Goal: Task Accomplishment & Management: Manage account settings

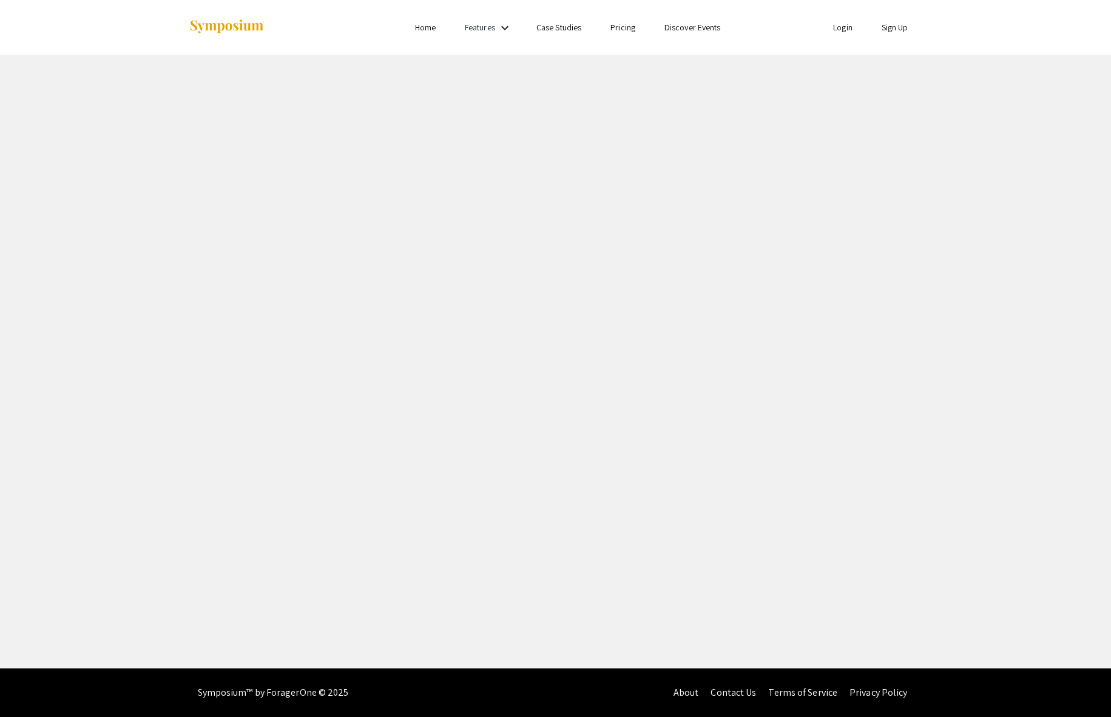
click at [845, 30] on link "Login" at bounding box center [842, 27] width 19 height 11
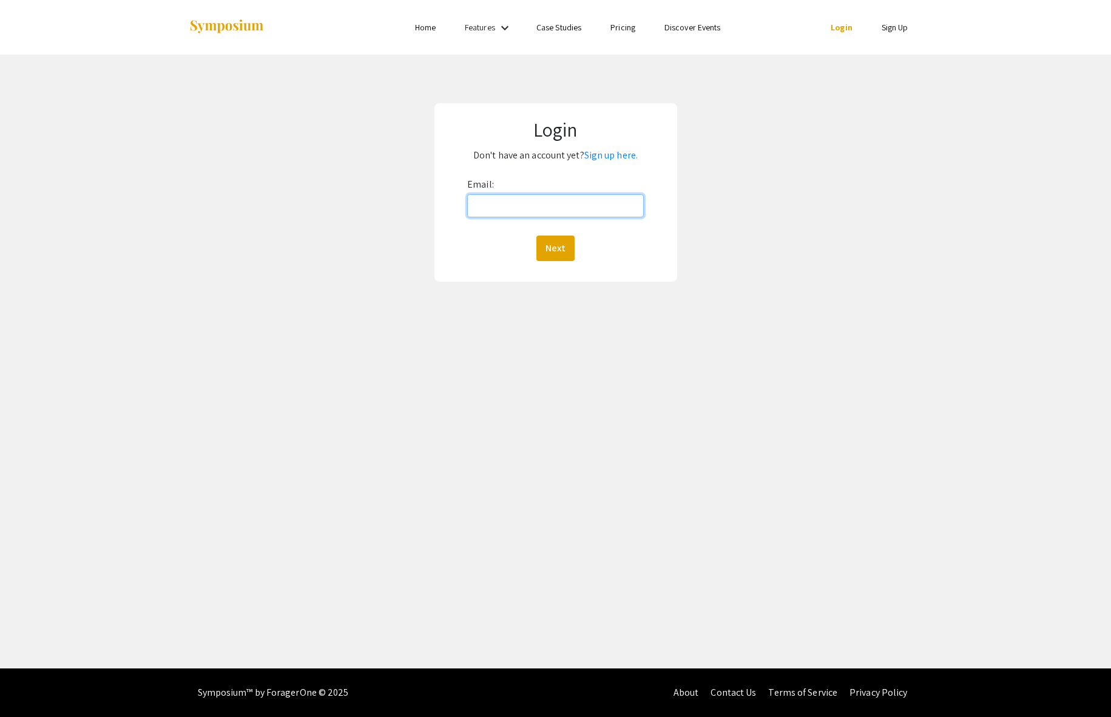
click at [567, 207] on input "Email:" at bounding box center [555, 205] width 177 height 23
type input "[EMAIL_ADDRESS][DOMAIN_NAME]"
click at [547, 242] on button "Next" at bounding box center [555, 247] width 38 height 25
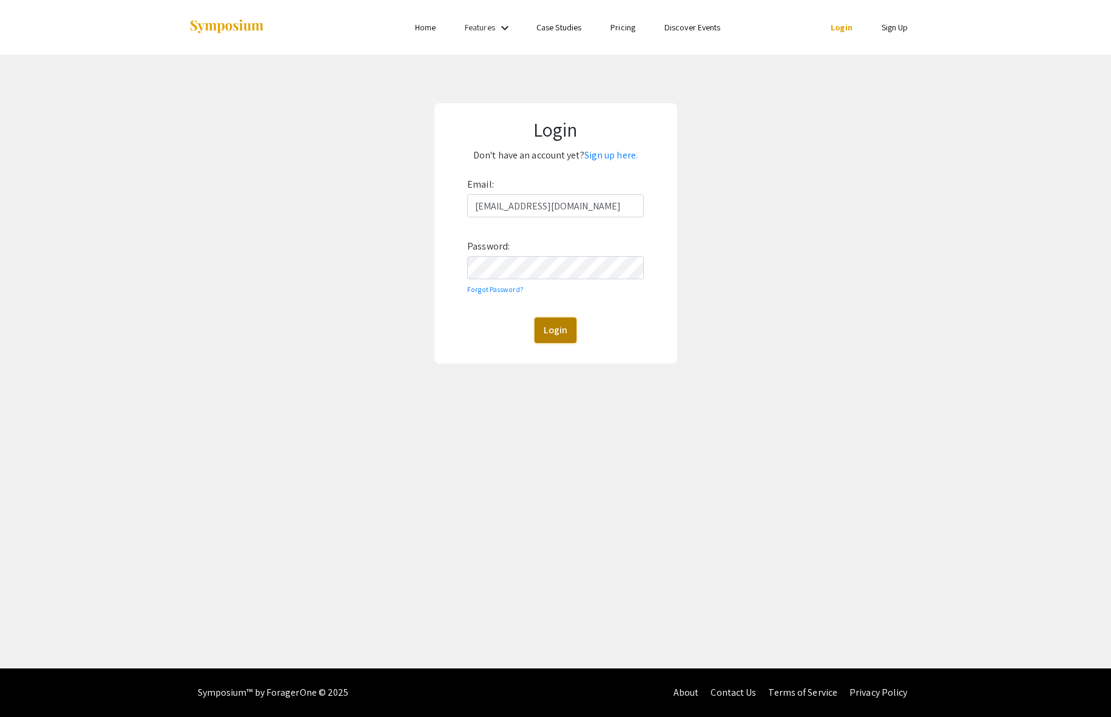
click at [556, 333] on button "Login" at bounding box center [556, 329] width 42 height 25
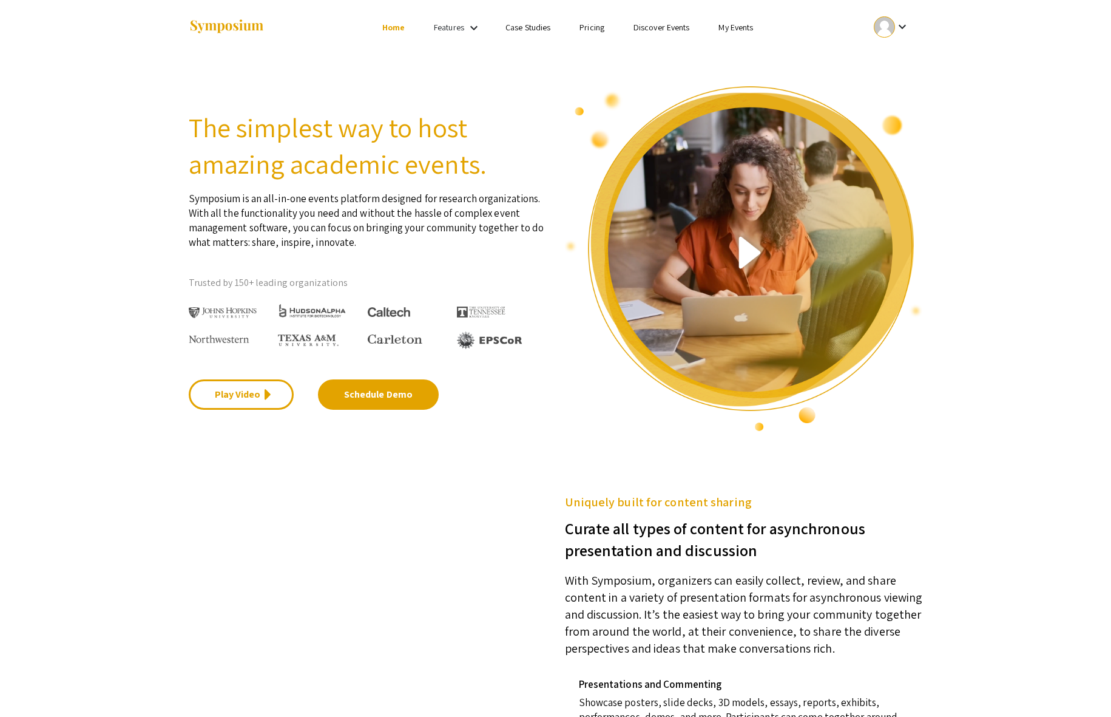
click at [888, 18] on div at bounding box center [884, 26] width 21 height 21
click at [898, 86] on button "My Submissions" at bounding box center [898, 89] width 75 height 29
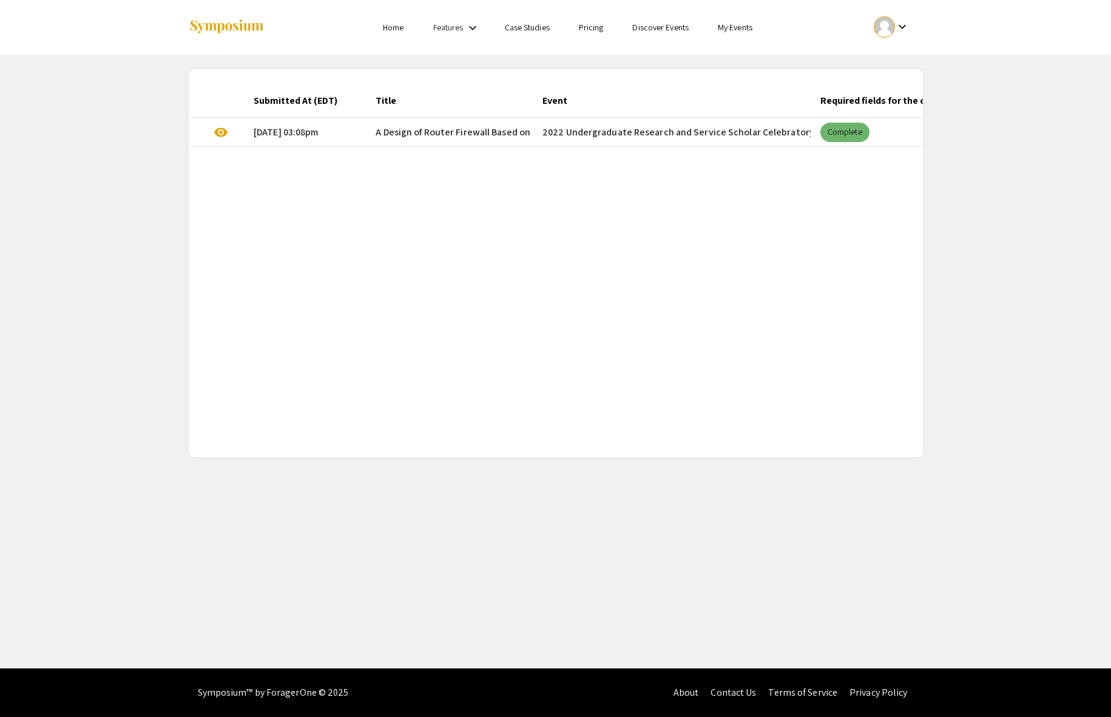
click at [837, 135] on mat-chip "Complete" at bounding box center [844, 132] width 49 height 19
click at [214, 127] on span "visibility" at bounding box center [221, 132] width 15 height 15
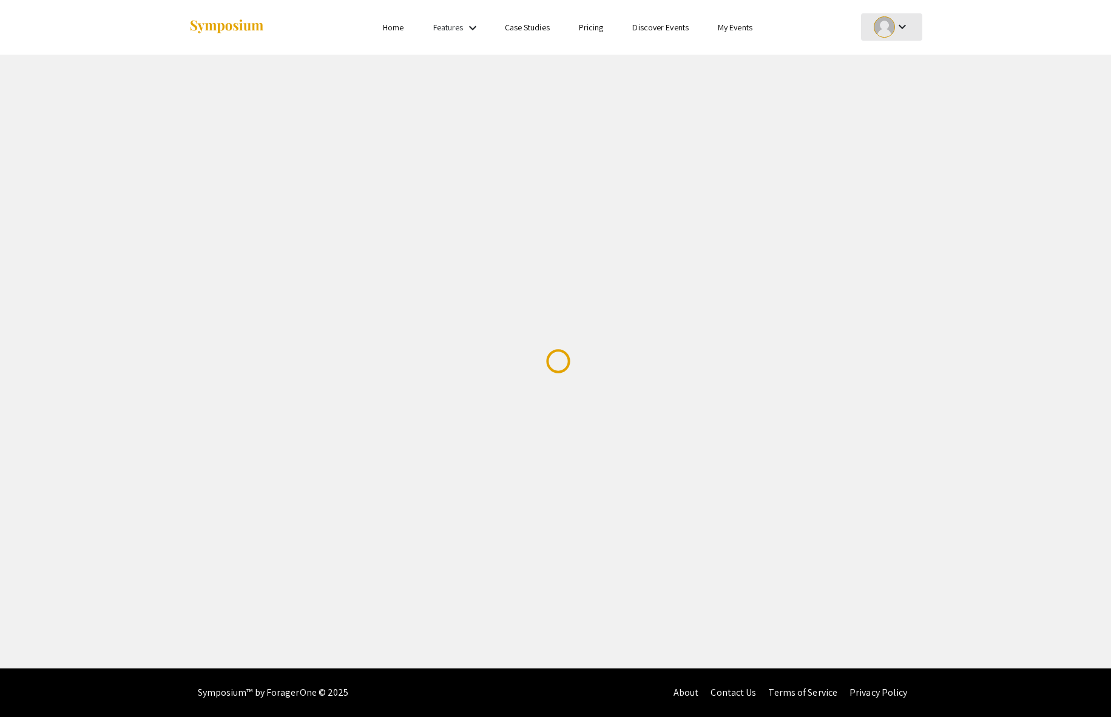
click at [904, 16] on div "keyboard_arrow_down" at bounding box center [892, 26] width 42 height 27
click at [900, 81] on button "My Submissions" at bounding box center [898, 89] width 75 height 29
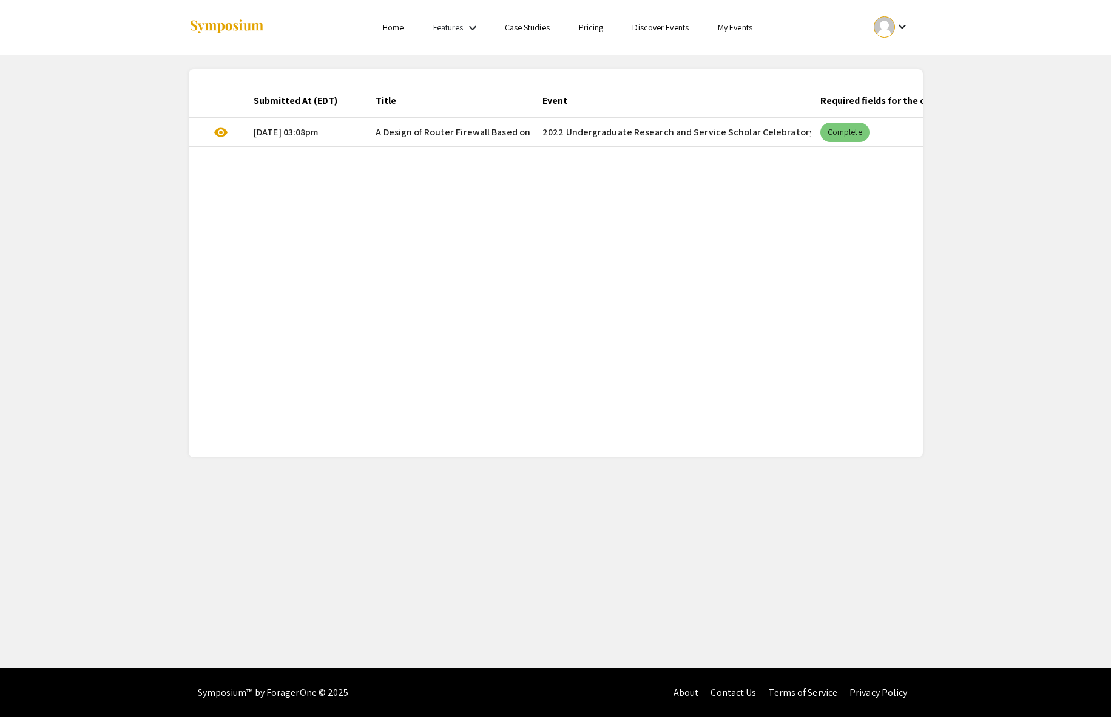
click at [830, 128] on mat-chip "Complete" at bounding box center [844, 132] width 49 height 19
click at [754, 128] on mat-cell "2022 Undergraduate Research and Service Scholar Celebratory Symposium" at bounding box center [672, 132] width 278 height 29
click at [299, 133] on mat-cell "[DATE] 03:08pm" at bounding box center [305, 132] width 122 height 29
click at [225, 137] on span "visibility" at bounding box center [221, 132] width 15 height 15
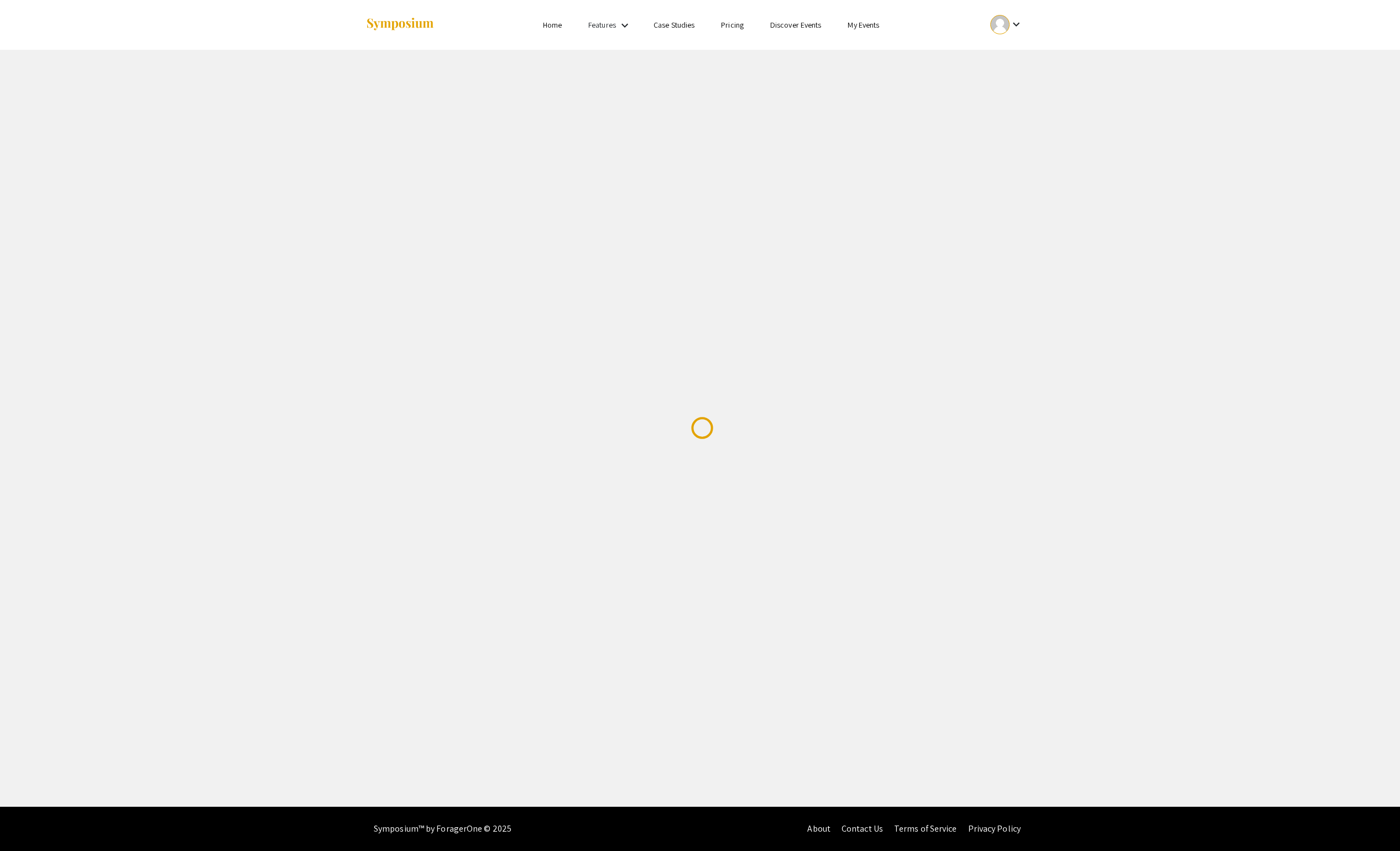
click at [1012, 22] on mat-icon "keyboard_arrow_down" at bounding box center [1016, 24] width 14 height 14
click at [1012, 77] on button "My Submissions" at bounding box center [1012, 81] width 68 height 26
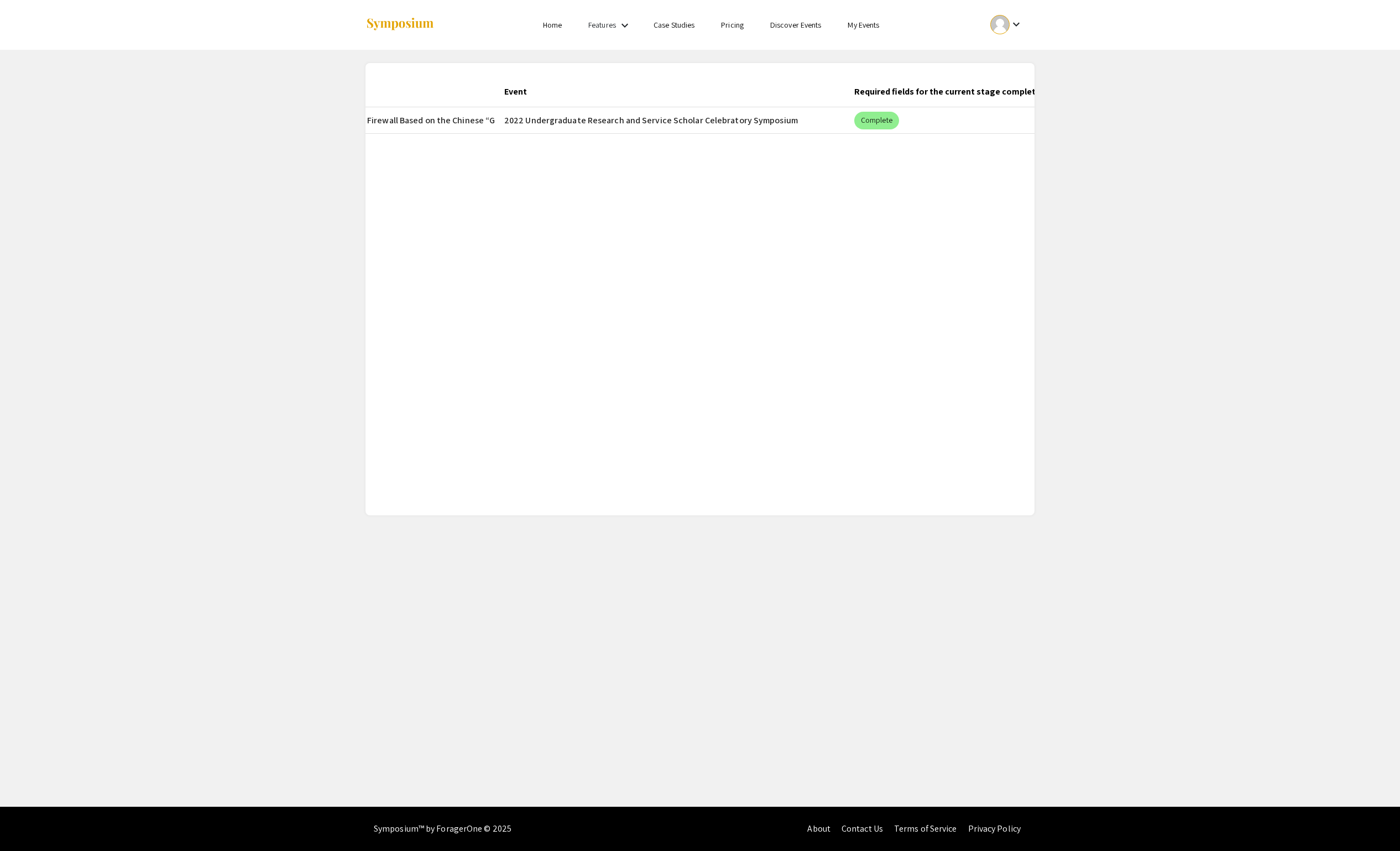
scroll to position [0, 338]
drag, startPoint x: 809, startPoint y: 121, endPoint x: 761, endPoint y: 120, distance: 48.0
click at [761, 120] on mat-cell "2022 Undergraduate Research and Service Scholar Celebratory Symposium" at bounding box center [636, 120] width 350 height 26
copy mat-cell "2022 Undergraduate Research and Service Scholar Celebratory Symposium"
click at [400, 26] on img at bounding box center [400, 25] width 69 height 15
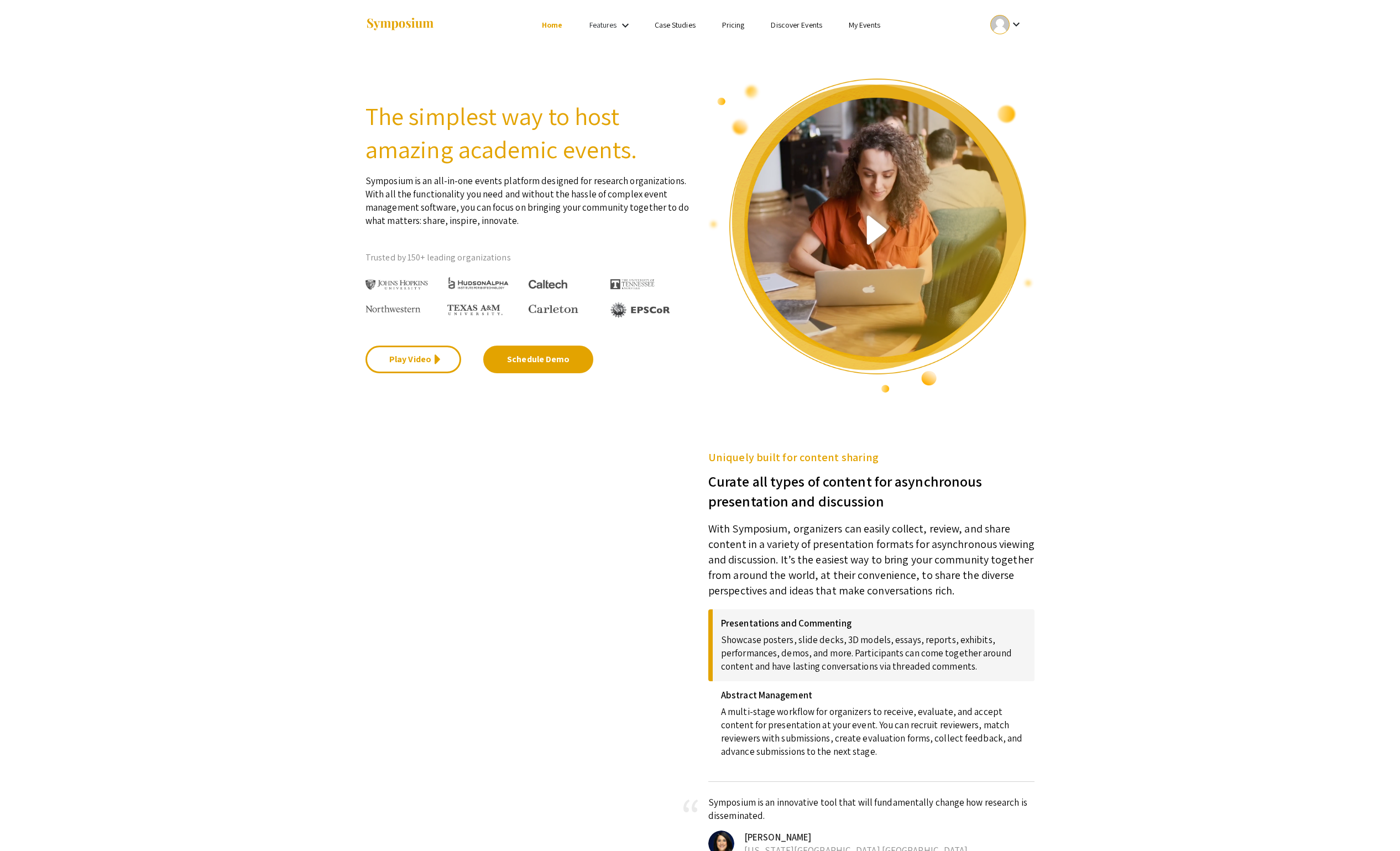
click at [622, 25] on mat-icon "keyboard_arrow_down" at bounding box center [625, 26] width 14 height 14
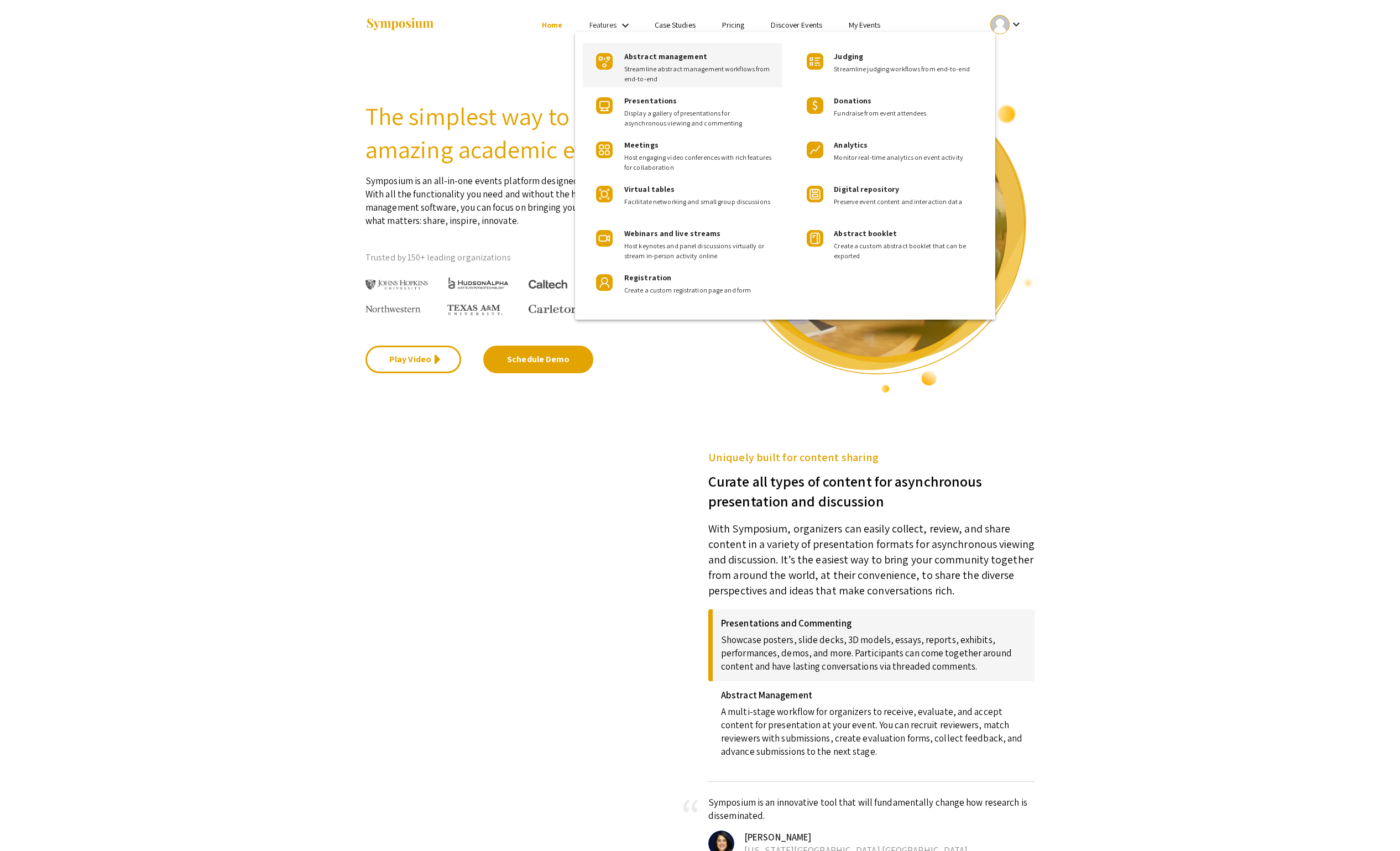
click at [651, 63] on div "Abstract management Streamline abstract management workflows from end-to-end" at bounding box center [698, 63] width 148 height 41
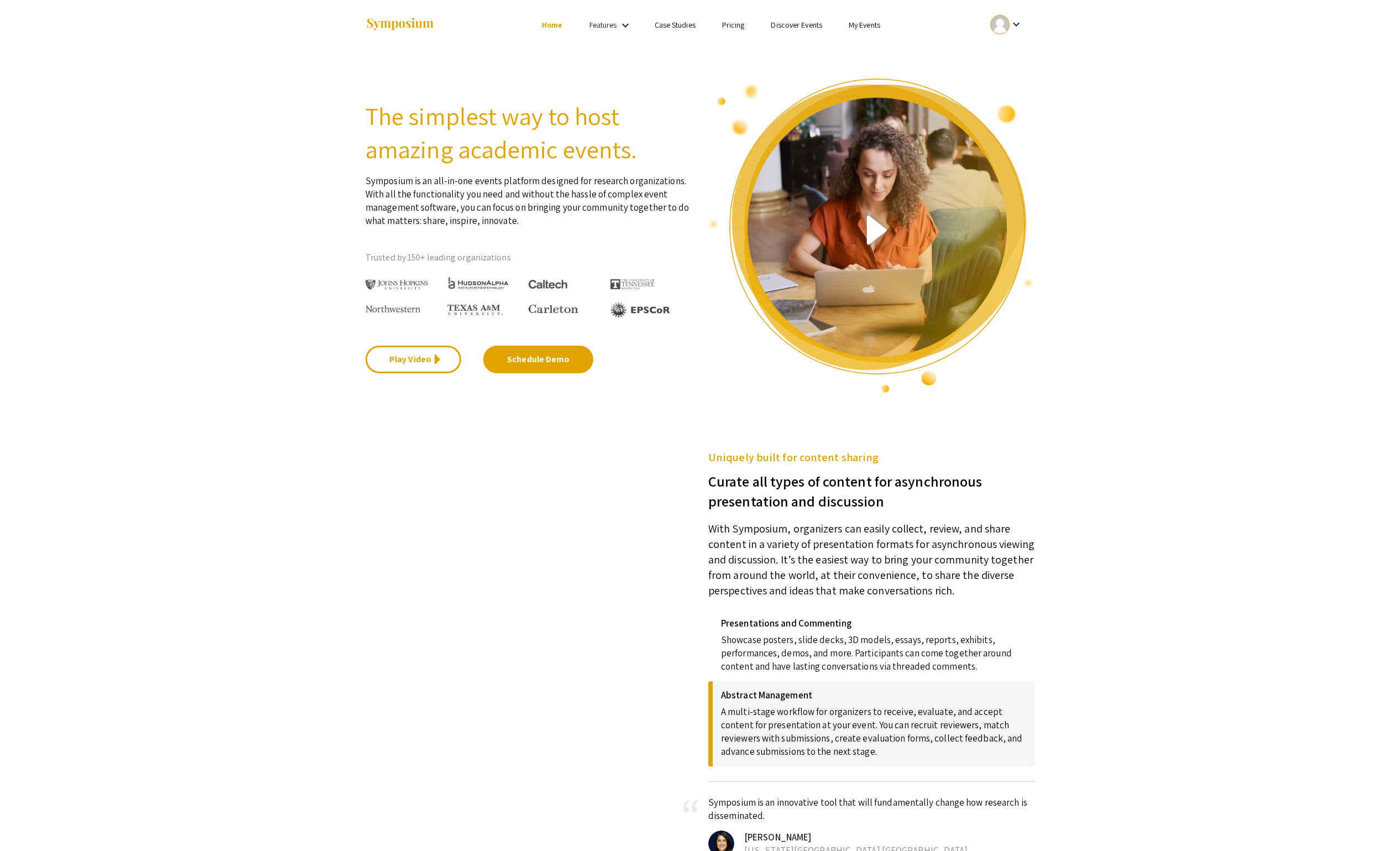
click at [883, 21] on li "My Events" at bounding box center [864, 25] width 58 height 14
click at [858, 26] on link "My Events" at bounding box center [864, 25] width 32 height 10
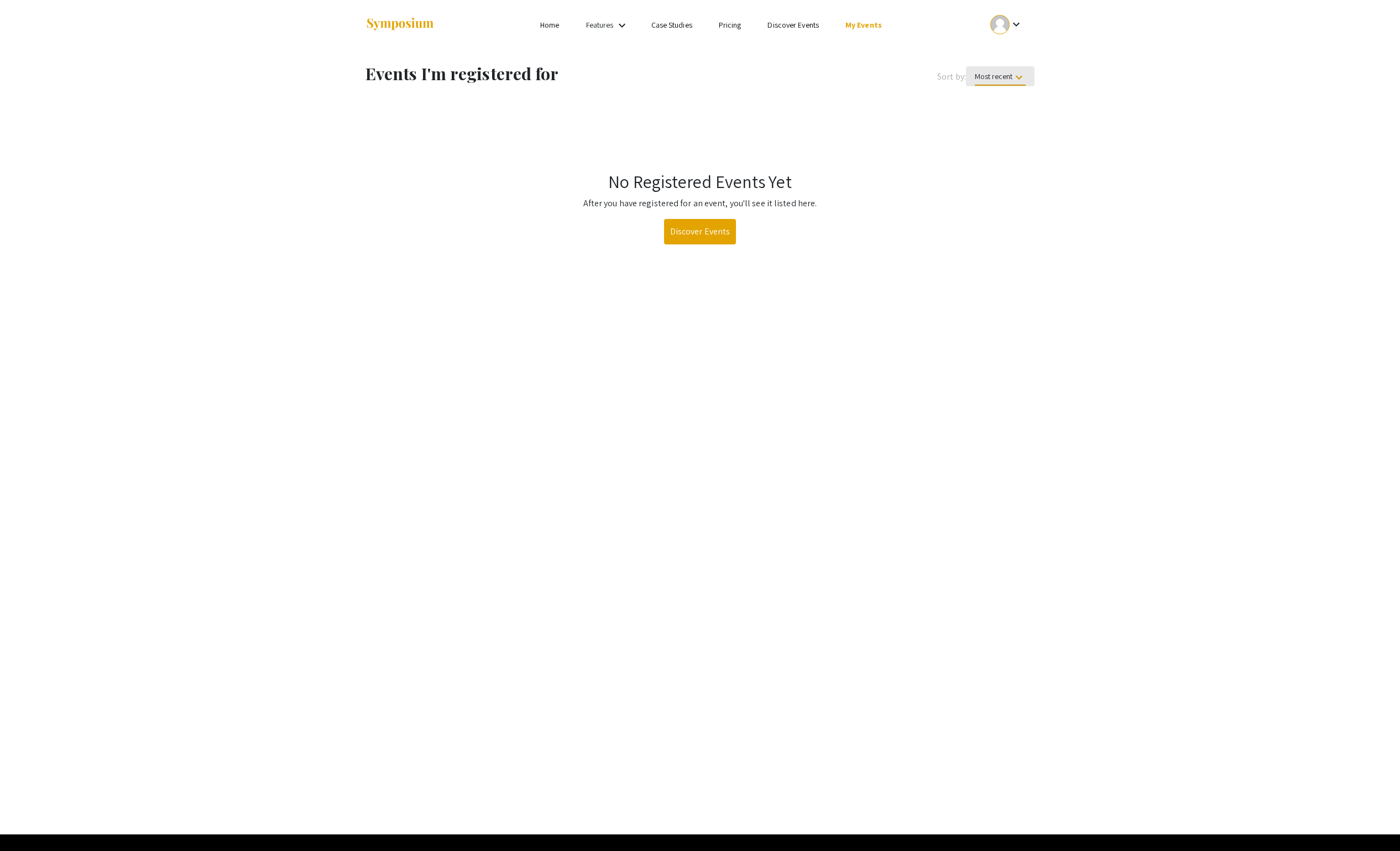
click at [984, 79] on span "Most recent keyboard_arrow_down" at bounding box center [1000, 78] width 51 height 15
click at [1007, 151] on button "Organization name" at bounding box center [1004, 157] width 78 height 26
click at [1000, 77] on span "Organization name keyboard_arrow_down" at bounding box center [987, 78] width 74 height 15
click at [985, 126] on button "Event name" at bounding box center [980, 130] width 78 height 26
click at [614, 26] on link "Features" at bounding box center [599, 25] width 27 height 10
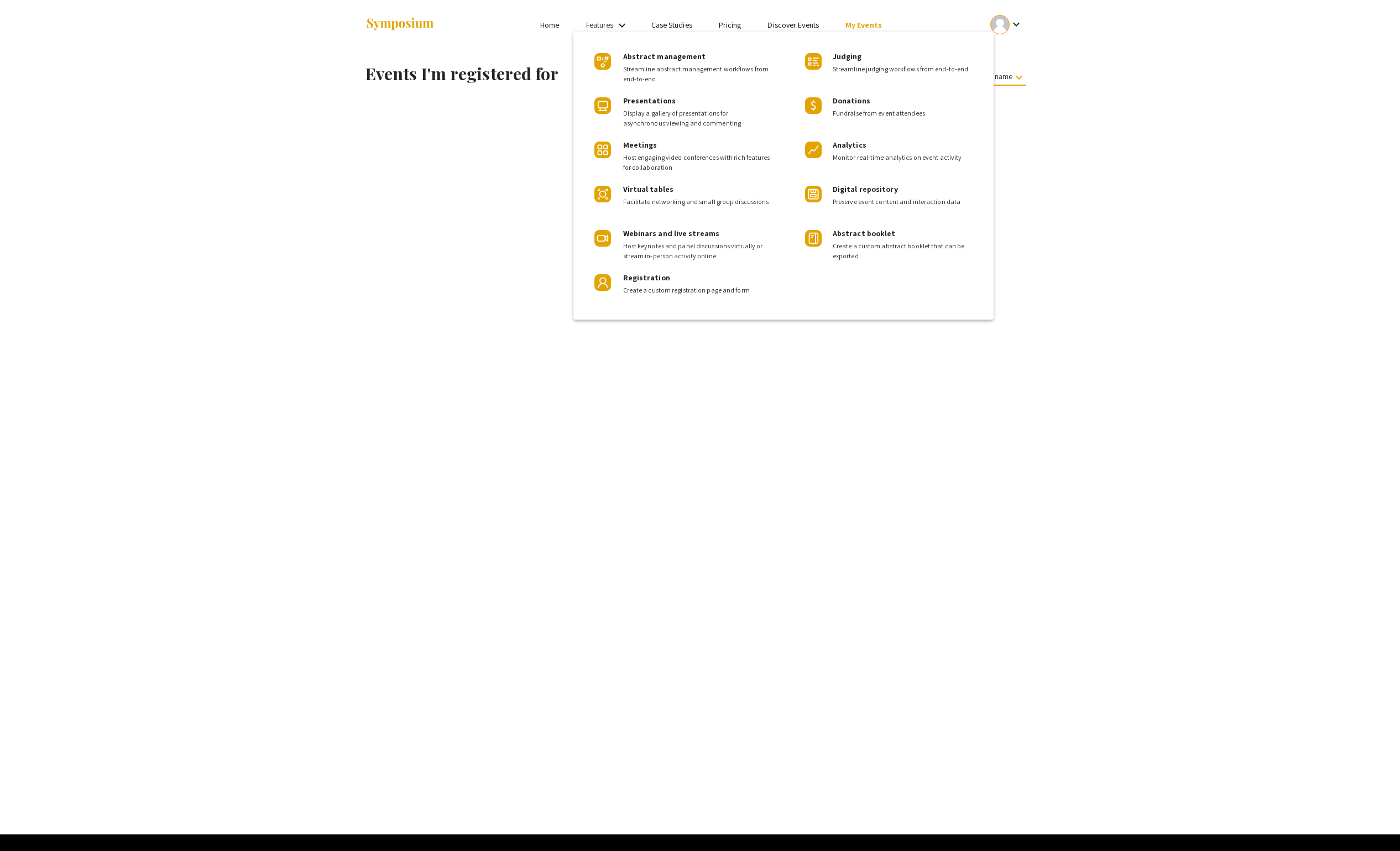
click at [875, 322] on div at bounding box center [700, 426] width 1400 height 851
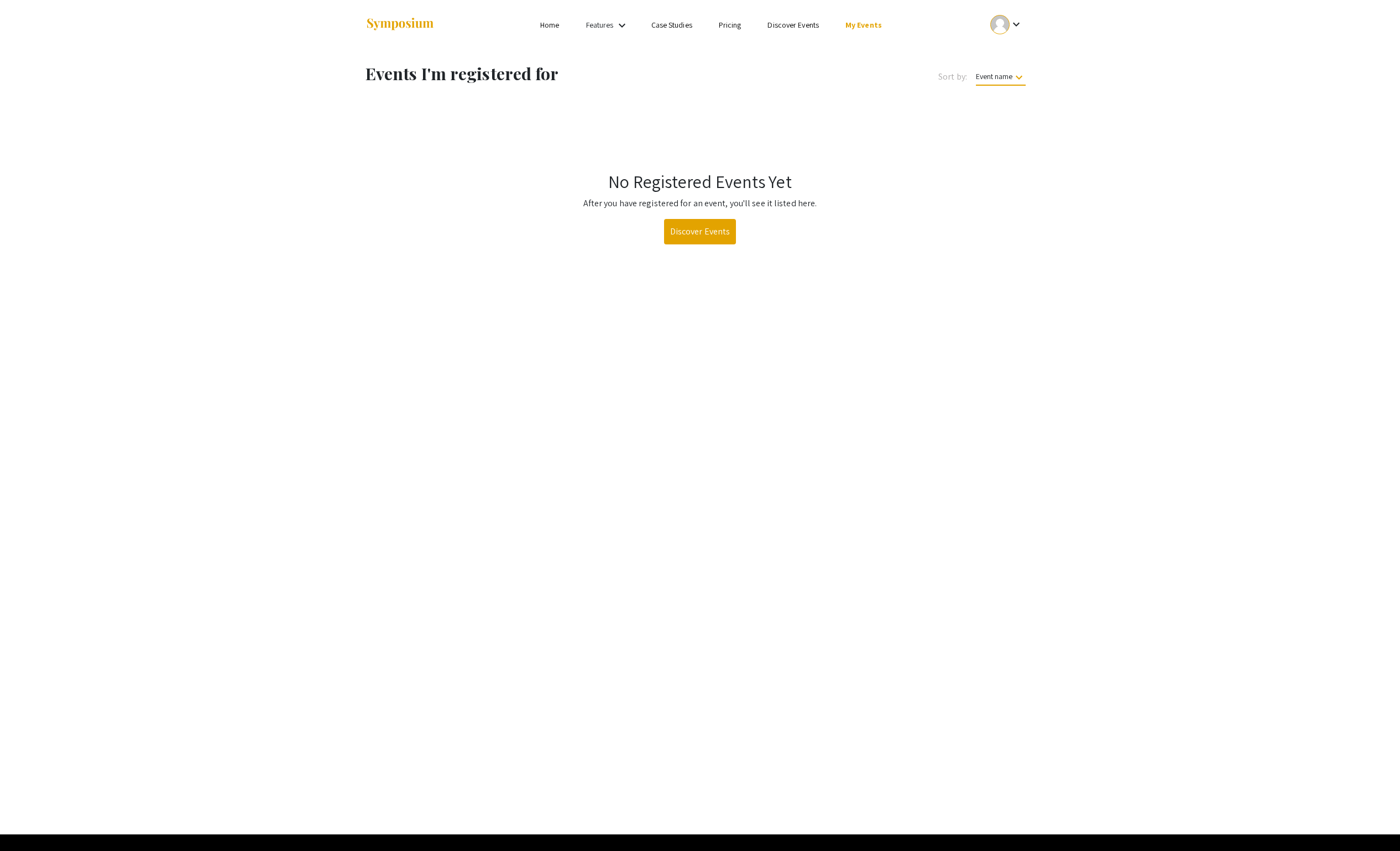
click at [1012, 19] on mat-icon "keyboard_arrow_down" at bounding box center [1016, 24] width 14 height 14
click at [1012, 87] on button "My Submissions" at bounding box center [1012, 81] width 68 height 26
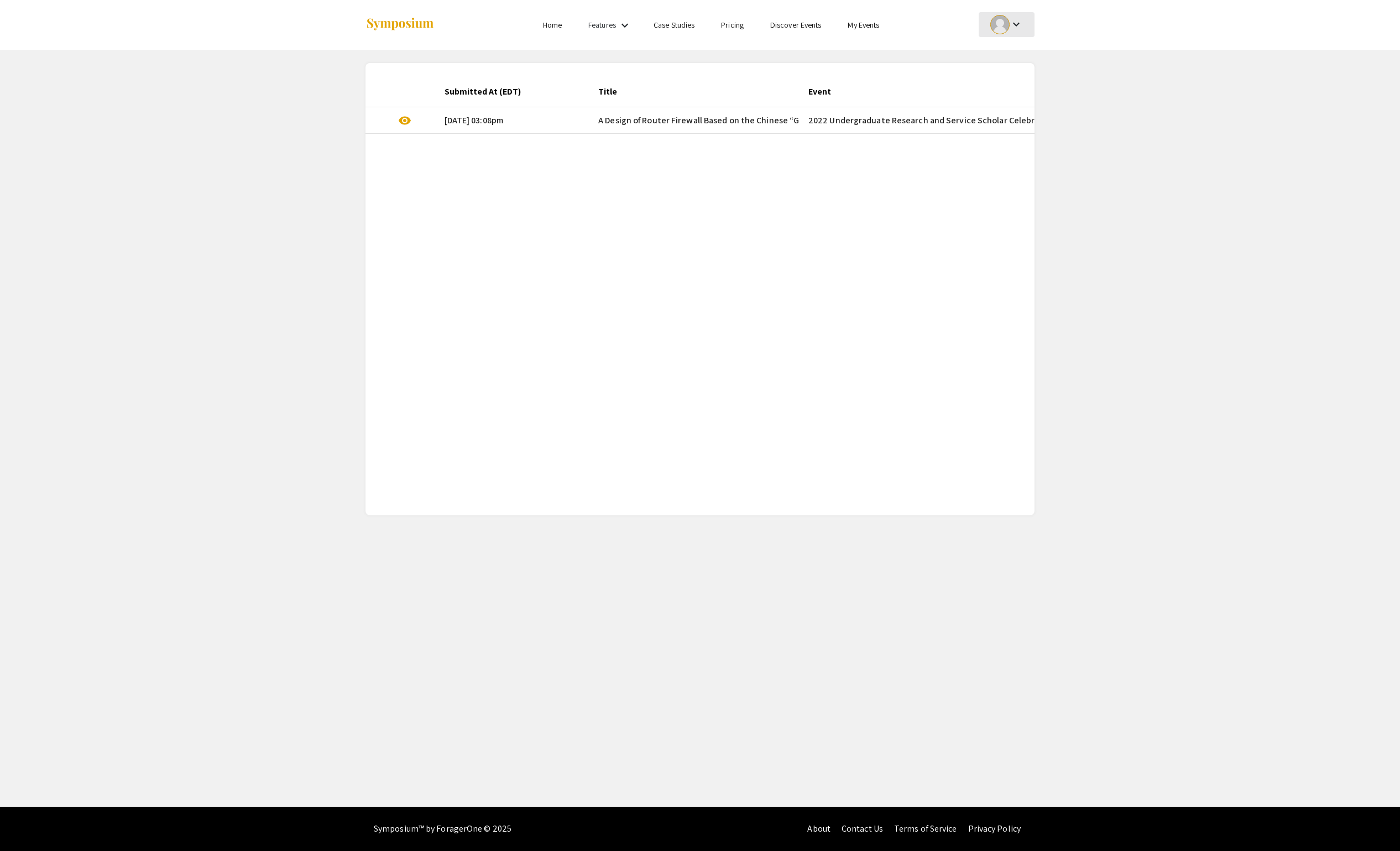
click at [1012, 22] on mat-icon "keyboard_arrow_down" at bounding box center [1016, 24] width 14 height 14
click at [1012, 47] on button "My Account" at bounding box center [1012, 55] width 68 height 26
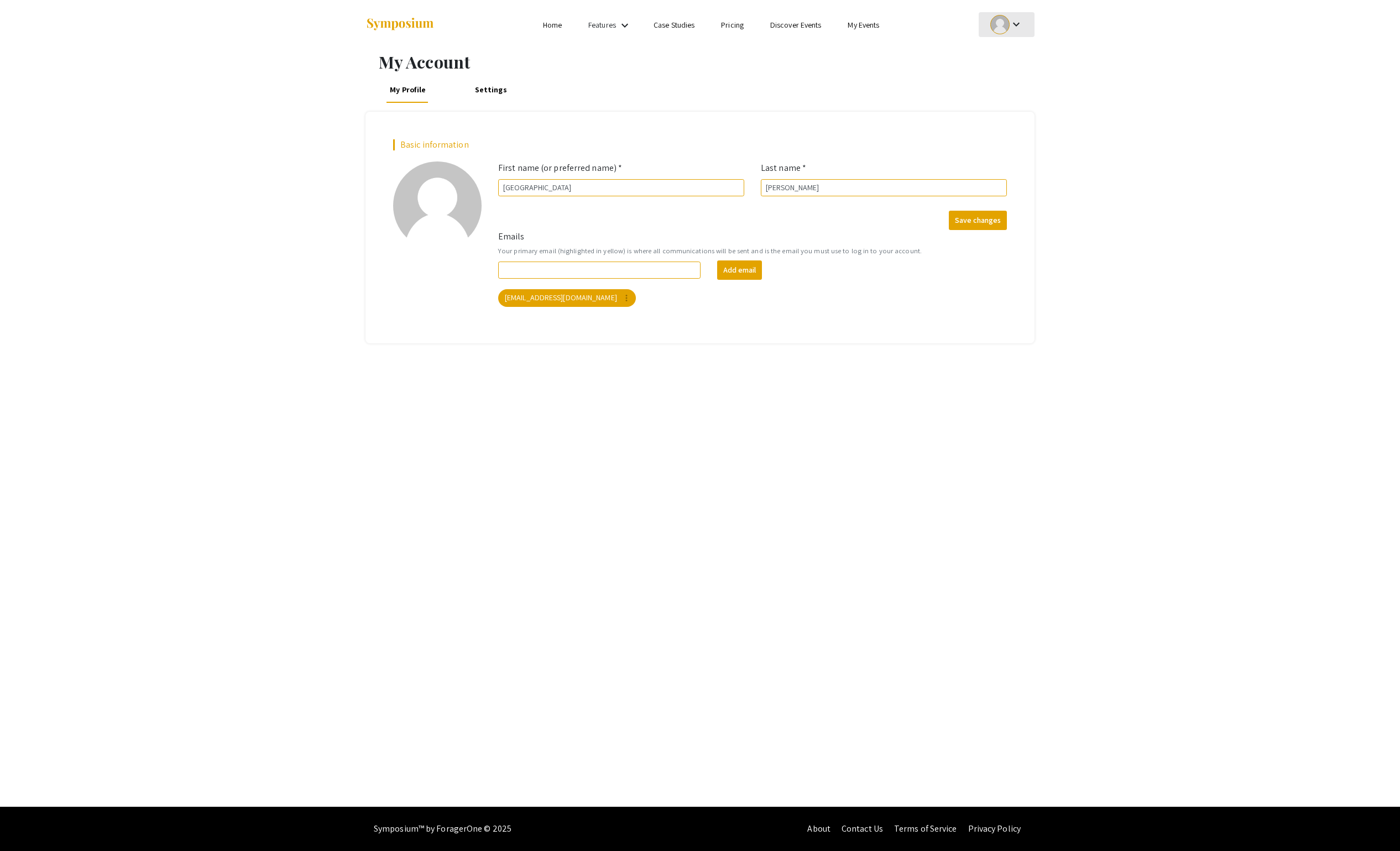
click at [1011, 23] on mat-icon "keyboard_arrow_down" at bounding box center [1016, 24] width 14 height 14
click at [1009, 78] on button "My Submissions" at bounding box center [1012, 81] width 68 height 26
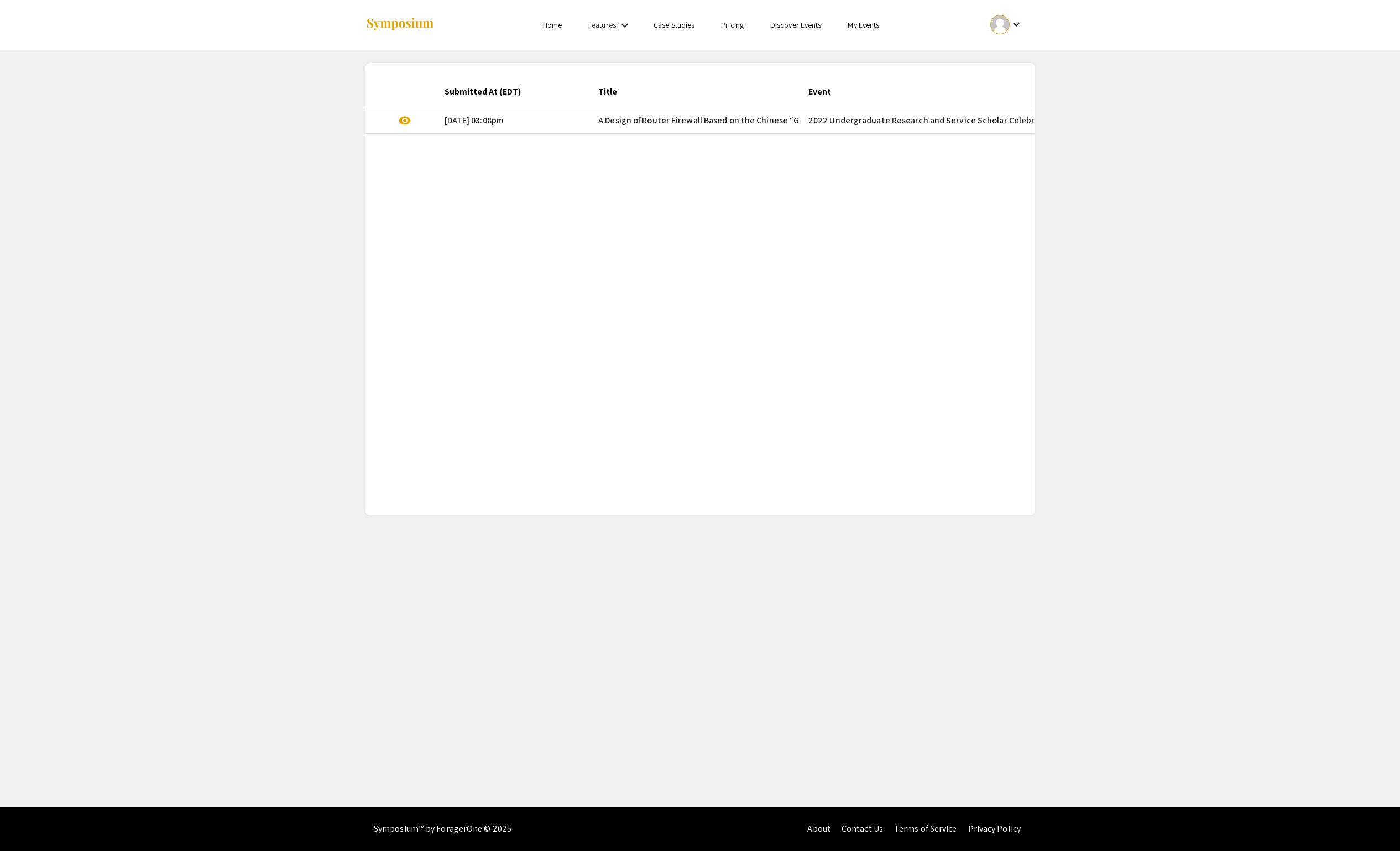
click at [869, 118] on mat-cell "2022 Undergraduate Research and Service Scholar Celebratory Symposium" at bounding box center [975, 120] width 350 height 26
